Goal: Task Accomplishment & Management: Complete application form

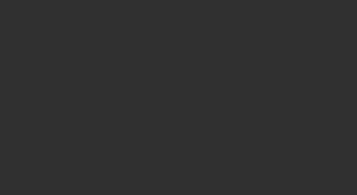
select select "10"
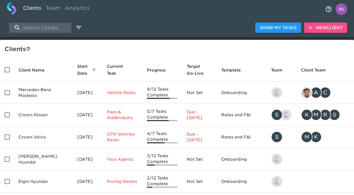
click at [328, 27] on span "New Client" at bounding box center [326, 27] width 34 height 7
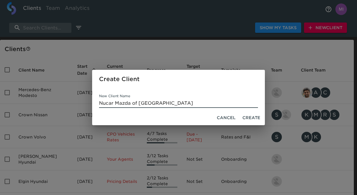
type input "Nucar Mazda of [GEOGRAPHIC_DATA]"
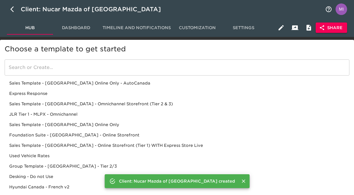
click at [91, 109] on div "Sales Template - [GEOGRAPHIC_DATA] - Omnichannel Storefront (Tier 2 & 3)" at bounding box center [177, 114] width 345 height 10
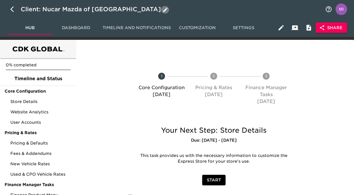
click at [161, 10] on button "button" at bounding box center [165, 9] width 8 height 7
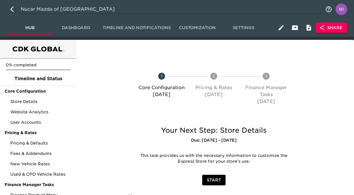
click at [112, 8] on input "Nucar Mazda of New Castle" at bounding box center [171, 9] width 301 height 9
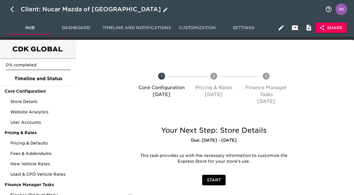
click at [329, 26] on span "Share" at bounding box center [331, 27] width 22 height 7
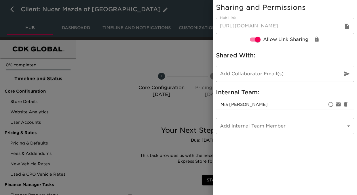
click at [346, 26] on icon "button" at bounding box center [346, 26] width 5 height 6
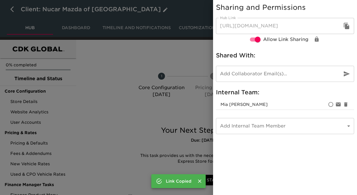
click at [344, 24] on icon "button" at bounding box center [346, 26] width 5 height 6
